Goal: Check status

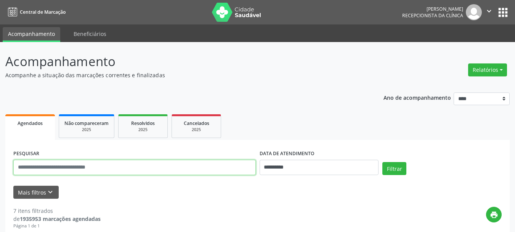
click at [106, 170] on input "text" at bounding box center [134, 166] width 243 height 15
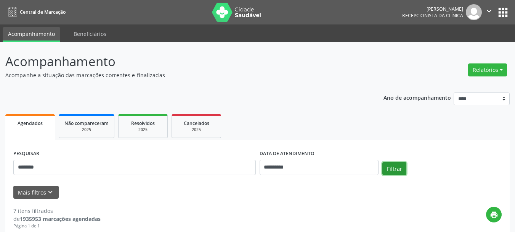
click at [398, 172] on button "Filtrar" at bounding box center [395, 168] width 24 height 13
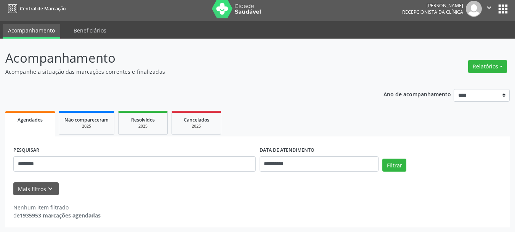
scroll to position [4, 0]
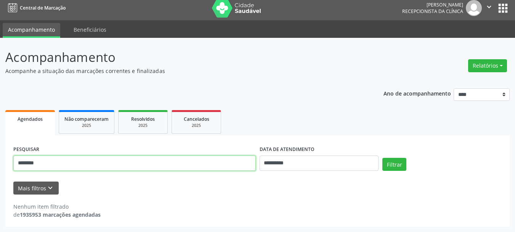
click at [51, 159] on input "********" at bounding box center [134, 162] width 243 height 15
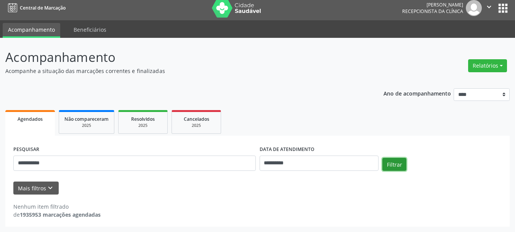
click at [393, 169] on button "Filtrar" at bounding box center [395, 164] width 24 height 13
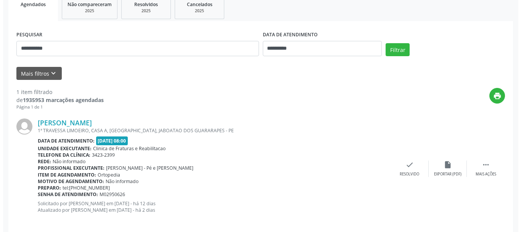
scroll to position [127, 0]
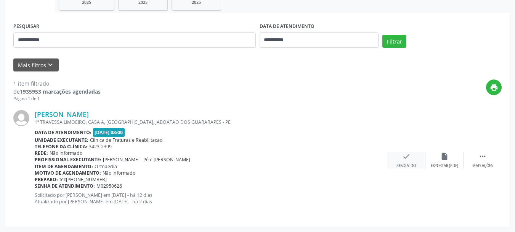
click at [402, 164] on div "Resolvido" at bounding box center [406, 165] width 19 height 5
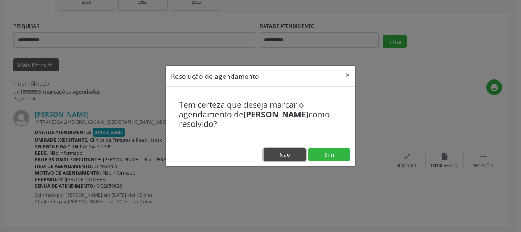
click at [277, 152] on button "Não" at bounding box center [285, 154] width 42 height 13
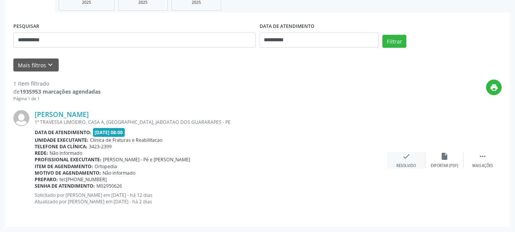
click at [414, 160] on div "check Resolvido" at bounding box center [407, 160] width 38 height 16
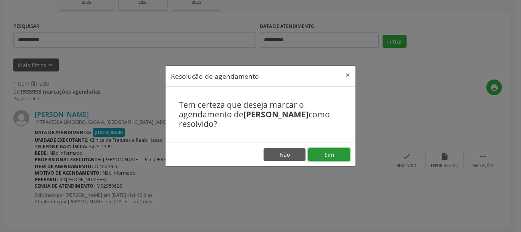
click at [334, 154] on button "Sim" at bounding box center [329, 154] width 42 height 13
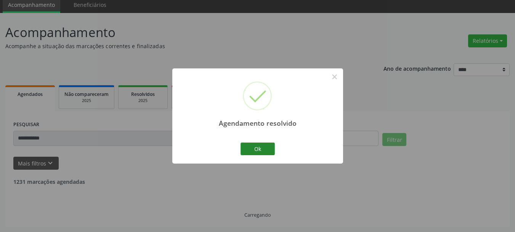
scroll to position [4, 0]
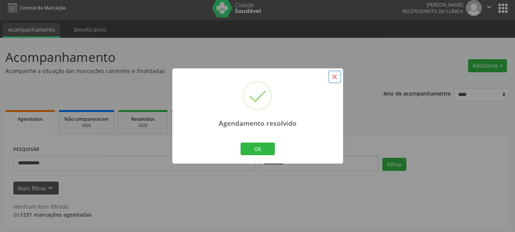
click at [337, 79] on button "×" at bounding box center [334, 76] width 13 height 13
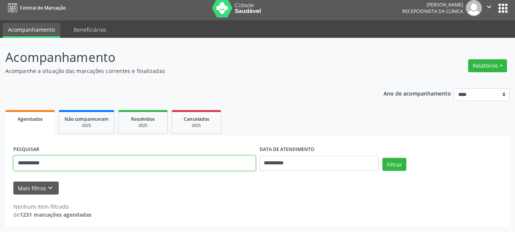
click at [103, 162] on input "**********" at bounding box center [134, 162] width 243 height 15
type input "**********"
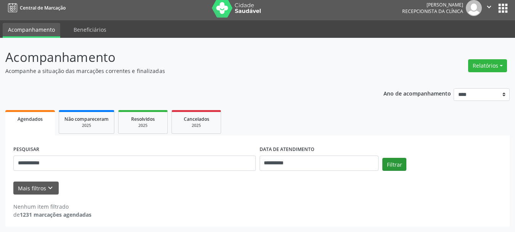
drag, startPoint x: 381, startPoint y: 160, endPoint x: 388, endPoint y: 162, distance: 7.1
click at [385, 161] on div "Filtrar" at bounding box center [442, 167] width 123 height 18
click at [389, 162] on button "Filtrar" at bounding box center [395, 164] width 24 height 13
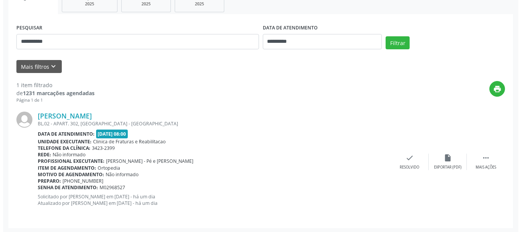
scroll to position [127, 0]
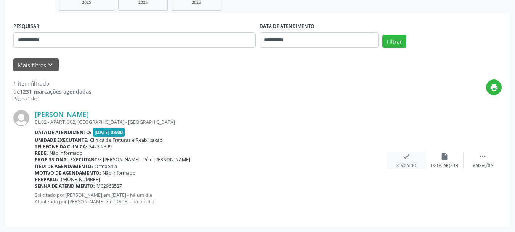
click at [407, 159] on icon "check" at bounding box center [406, 156] width 8 height 8
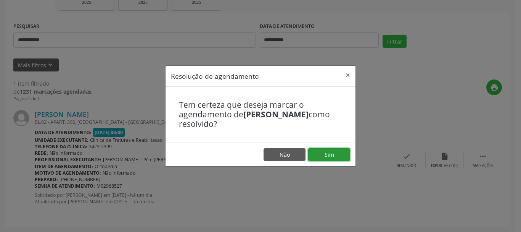
click at [326, 157] on button "Sim" at bounding box center [329, 154] width 42 height 13
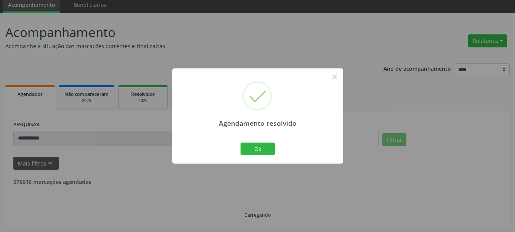
scroll to position [4, 0]
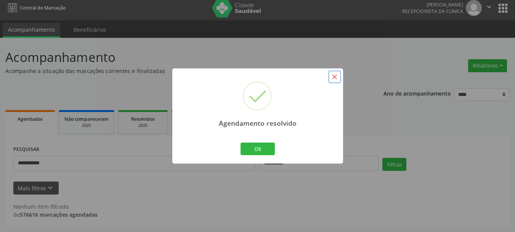
click at [334, 76] on button "×" at bounding box center [334, 76] width 13 height 13
